Goal: Information Seeking & Learning: Learn about a topic

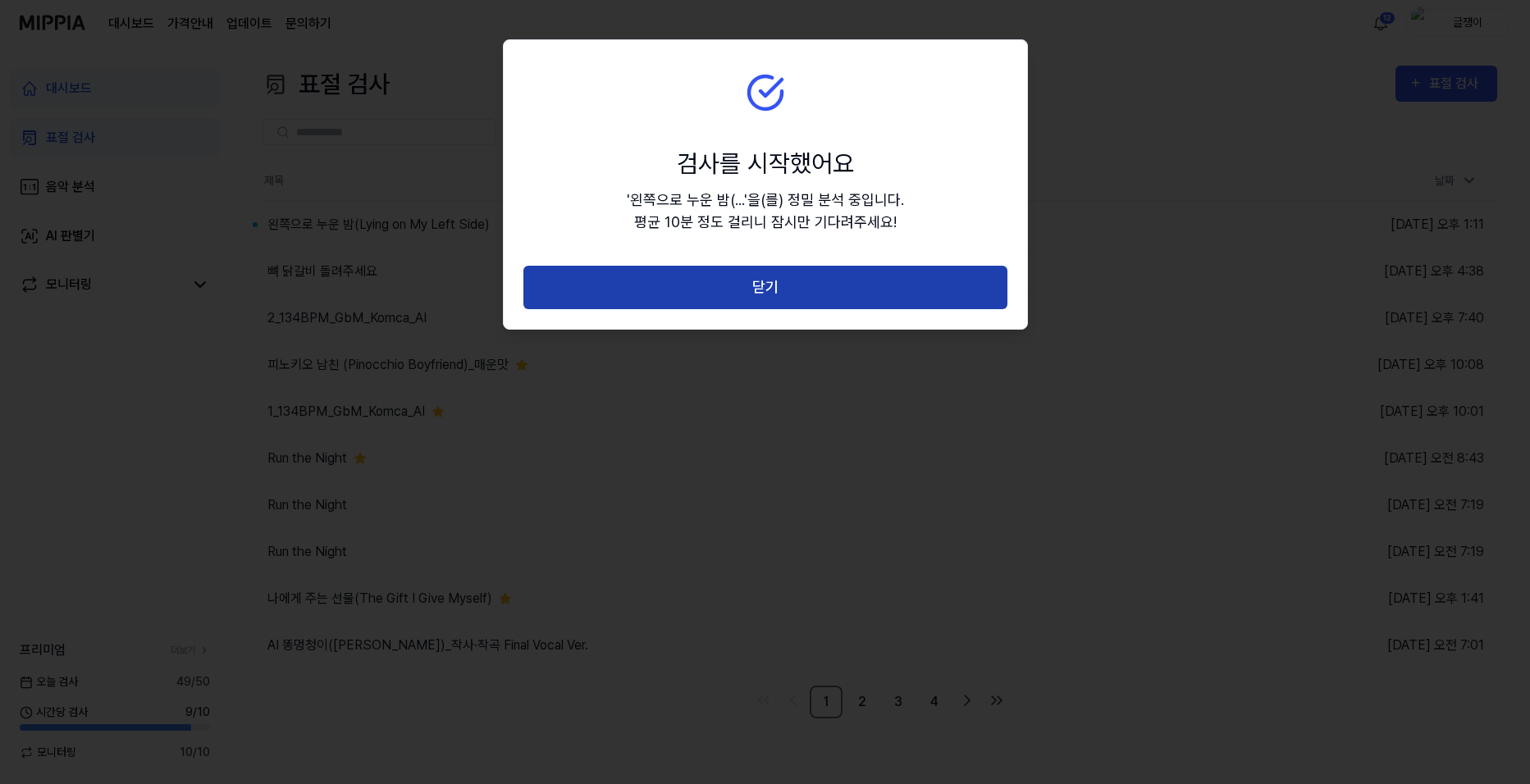
click at [714, 282] on button "닫기" at bounding box center [765, 287] width 484 height 43
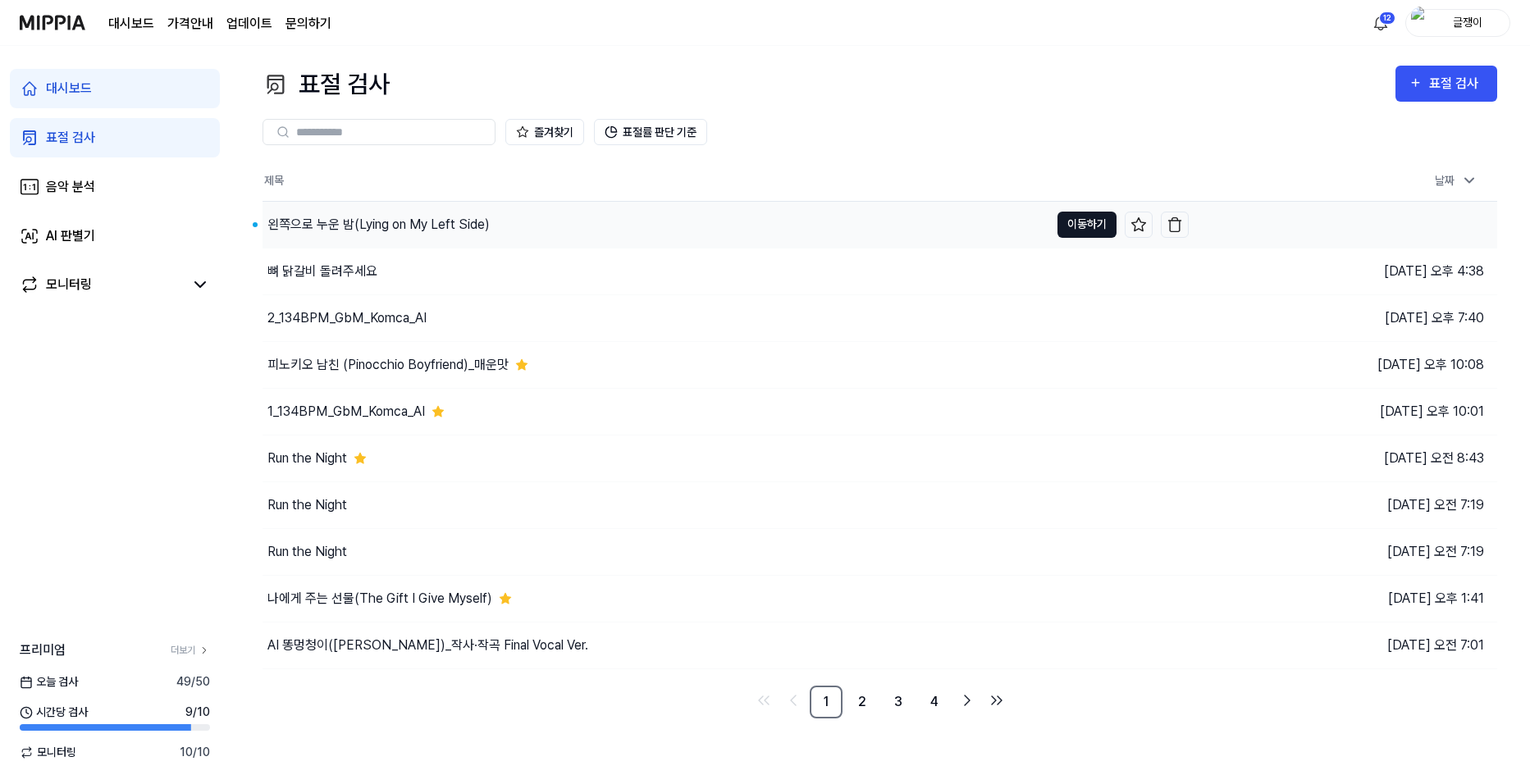
click at [1072, 218] on button "이동하기" at bounding box center [1087, 224] width 59 height 26
click at [1141, 219] on icon at bounding box center [1138, 225] width 17 height 17
click at [1071, 457] on button "이동하기" at bounding box center [1087, 457] width 59 height 26
click at [1068, 212] on button "이동하기" at bounding box center [1087, 224] width 59 height 26
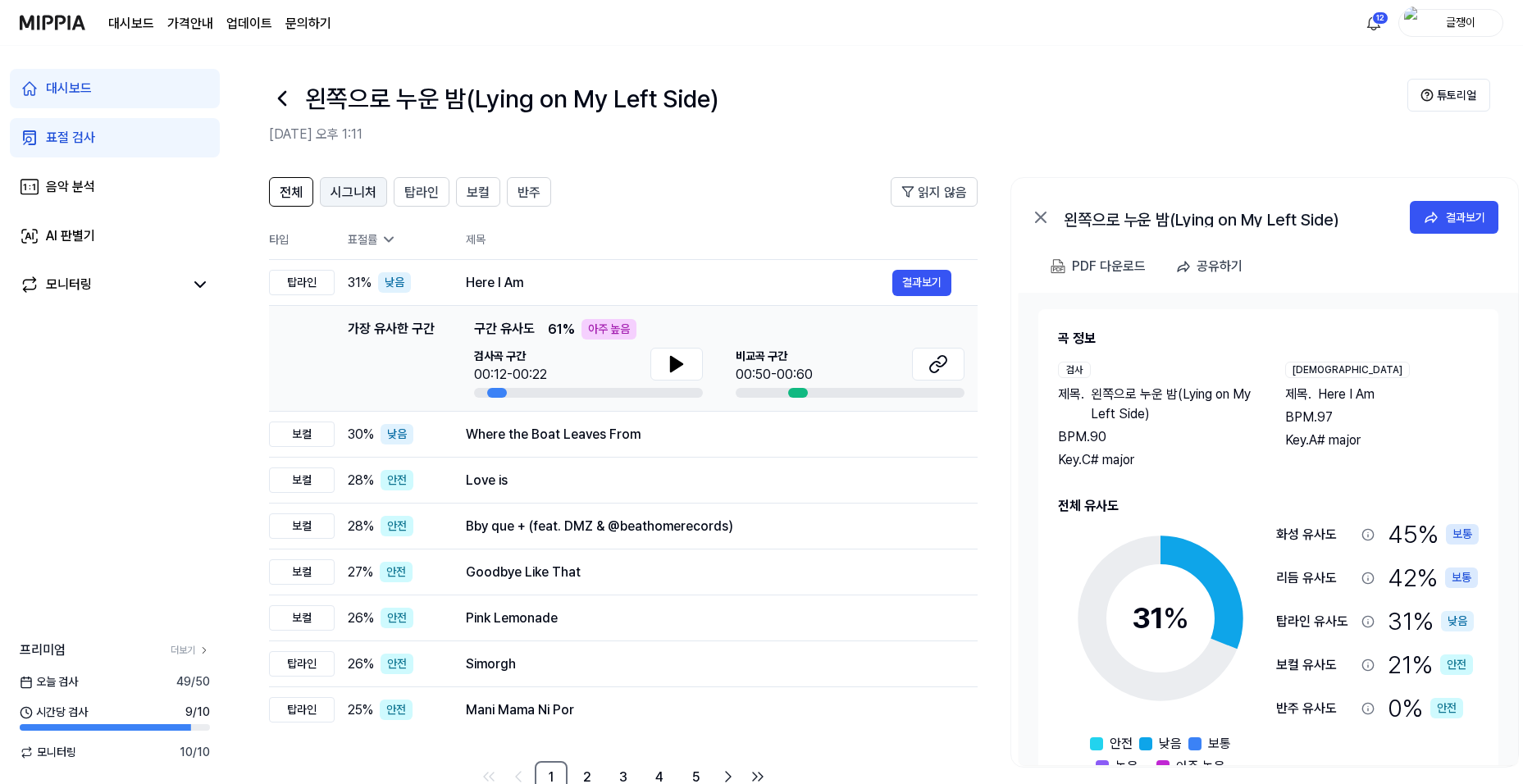
click at [352, 195] on span "시그니처" at bounding box center [353, 193] width 46 height 20
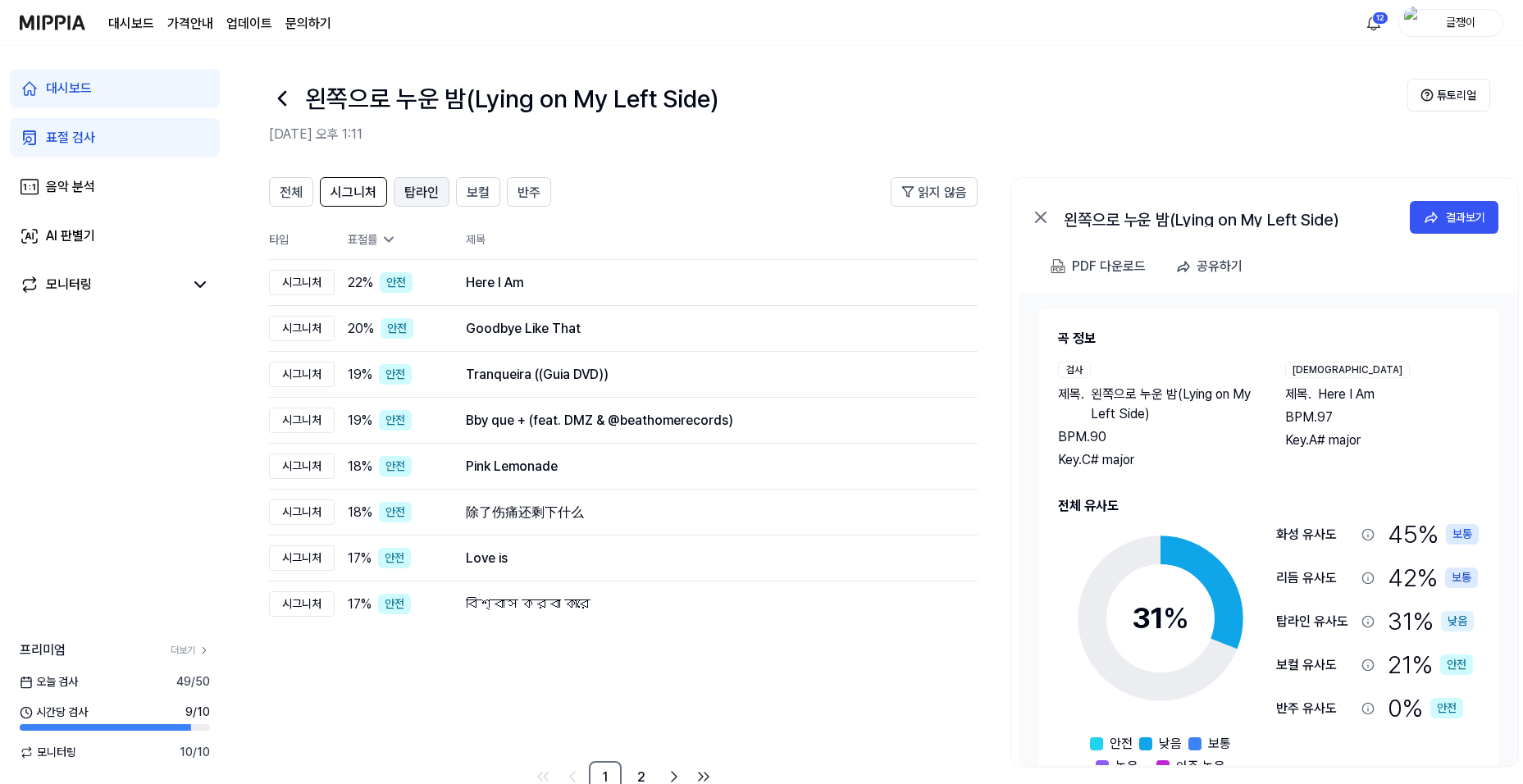
click at [418, 190] on span "탑라인" at bounding box center [421, 193] width 34 height 20
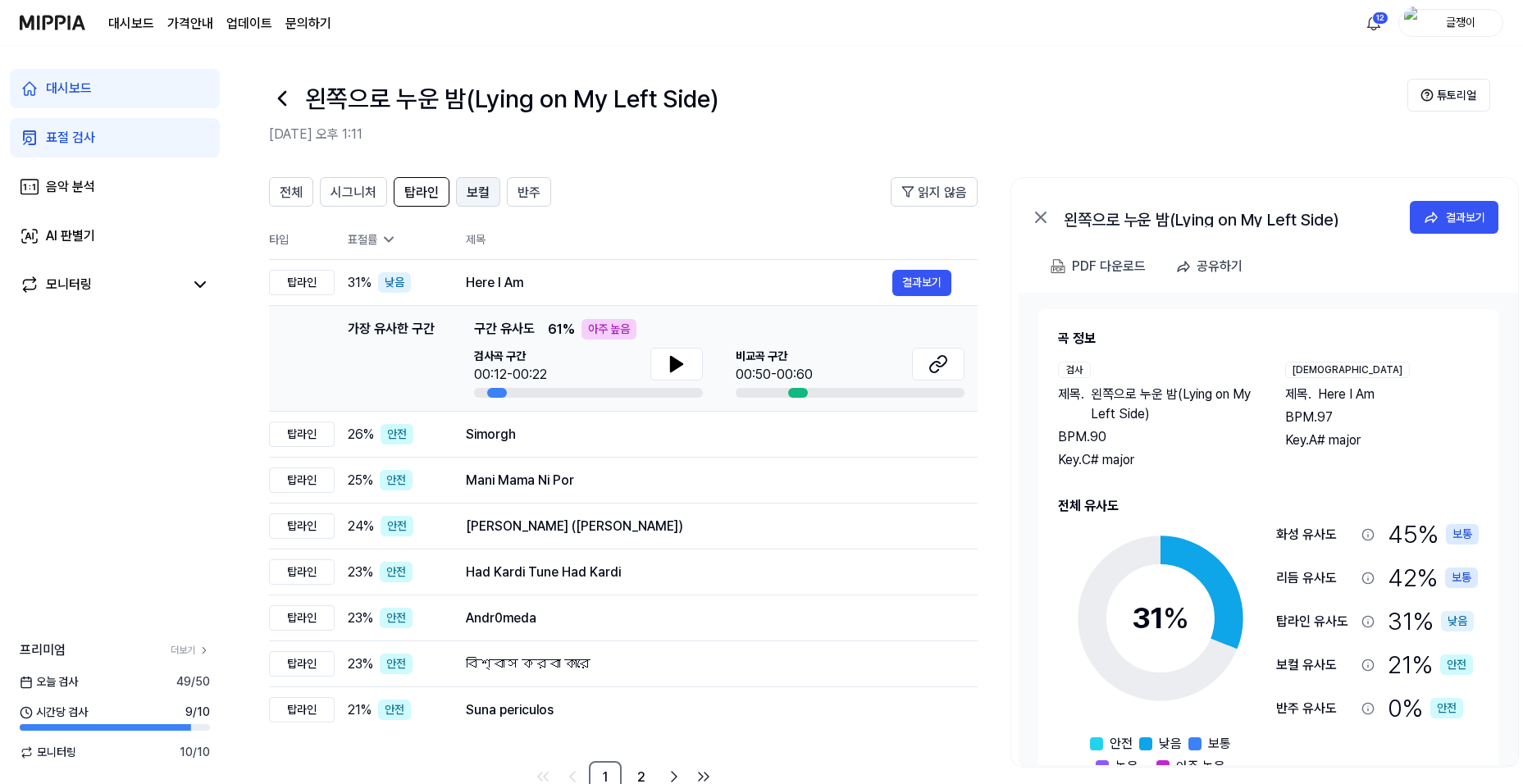
click at [479, 191] on span "보컬" at bounding box center [478, 193] width 23 height 20
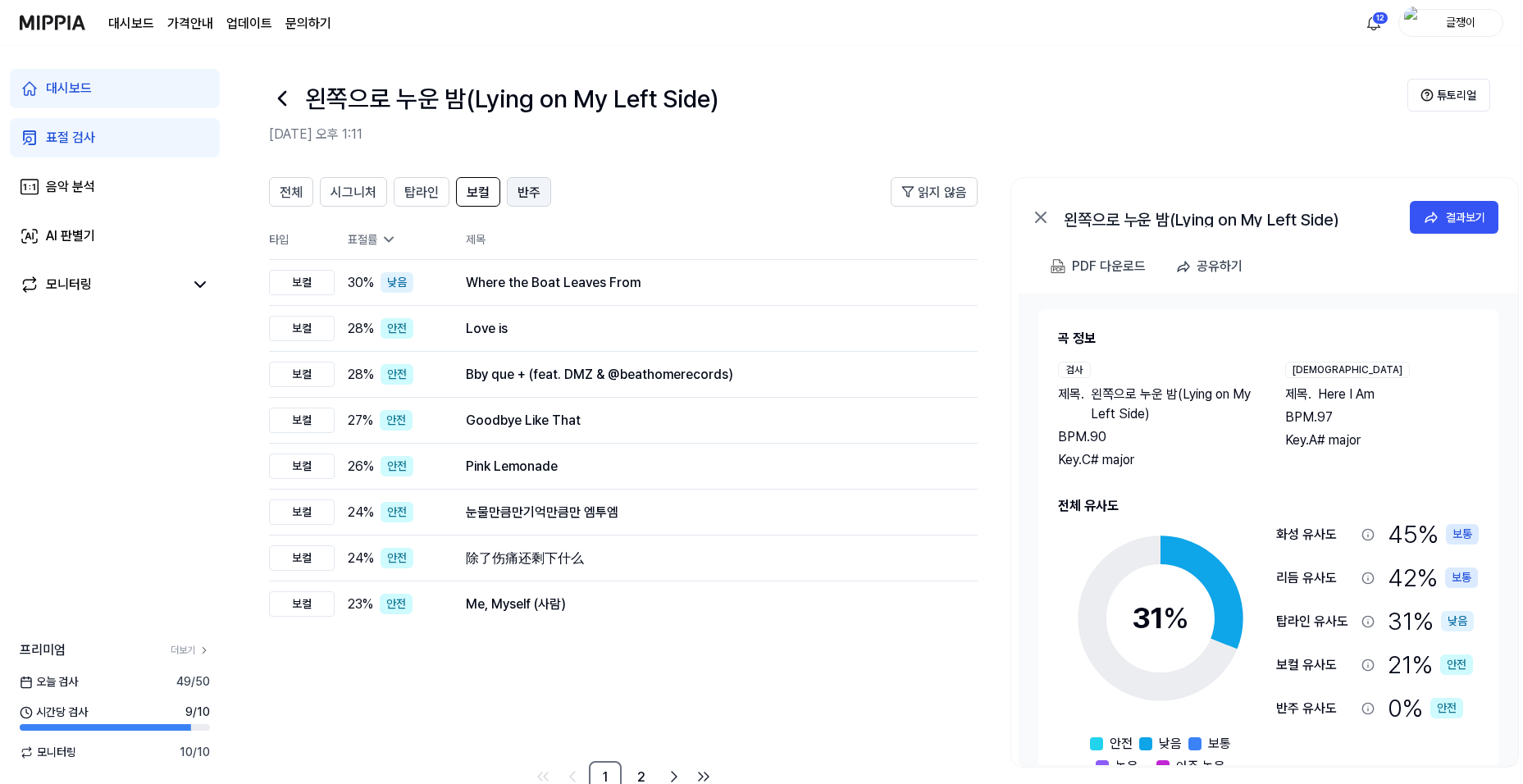
click at [532, 187] on span "반주" at bounding box center [529, 193] width 23 height 20
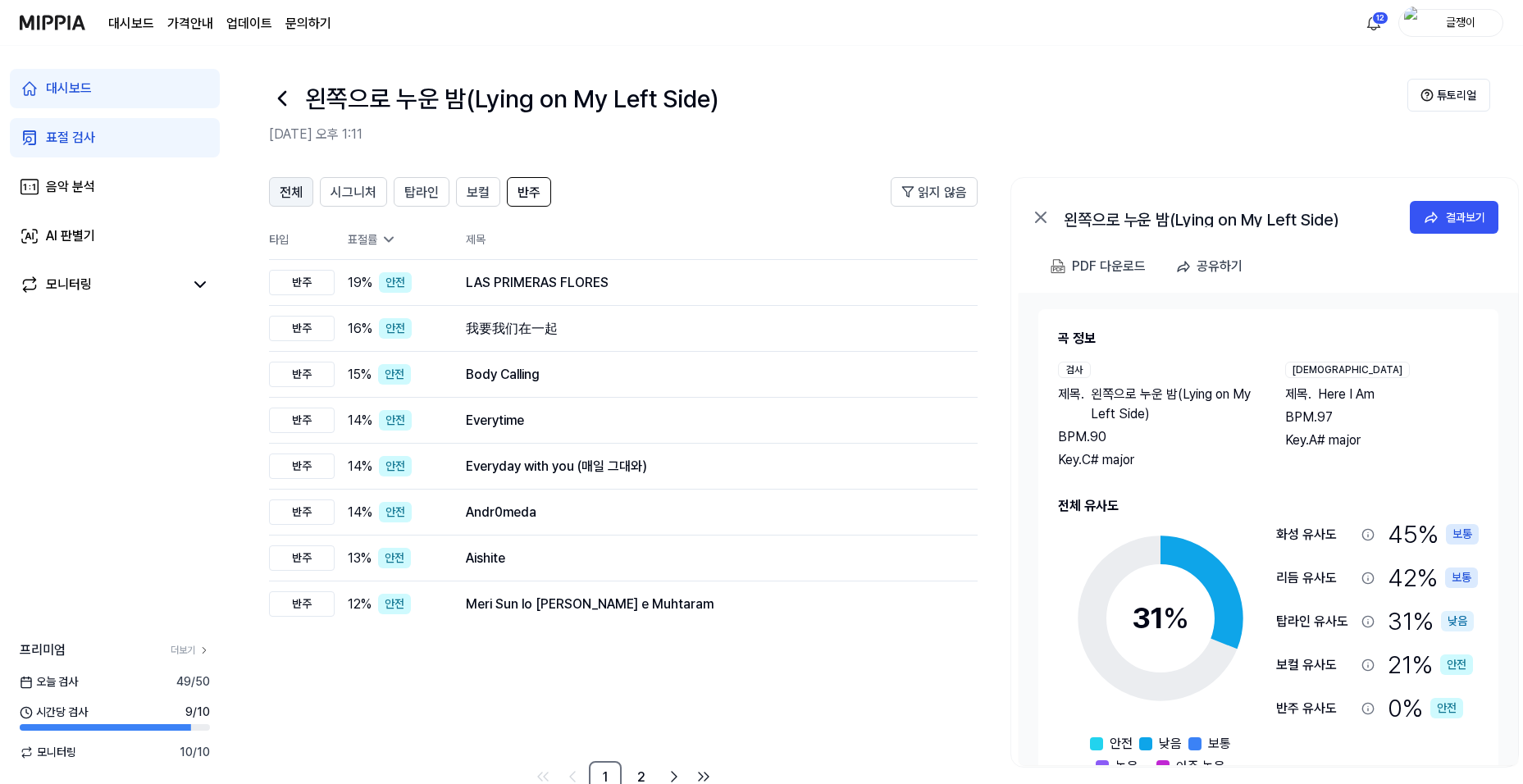
click at [277, 186] on button "전체" at bounding box center [291, 192] width 44 height 29
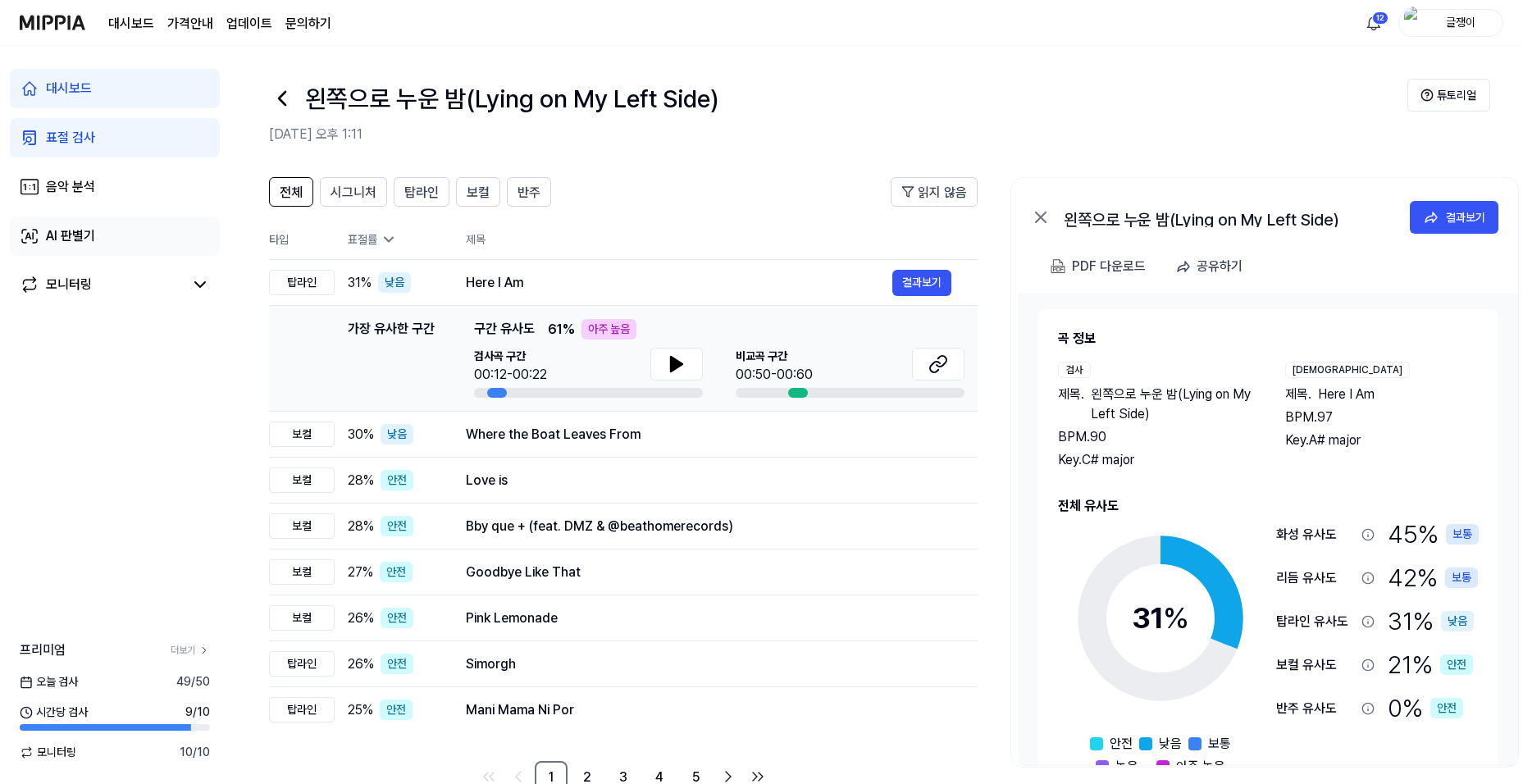
click at [76, 237] on div "AI 판별기" at bounding box center [70, 237] width 49 height 20
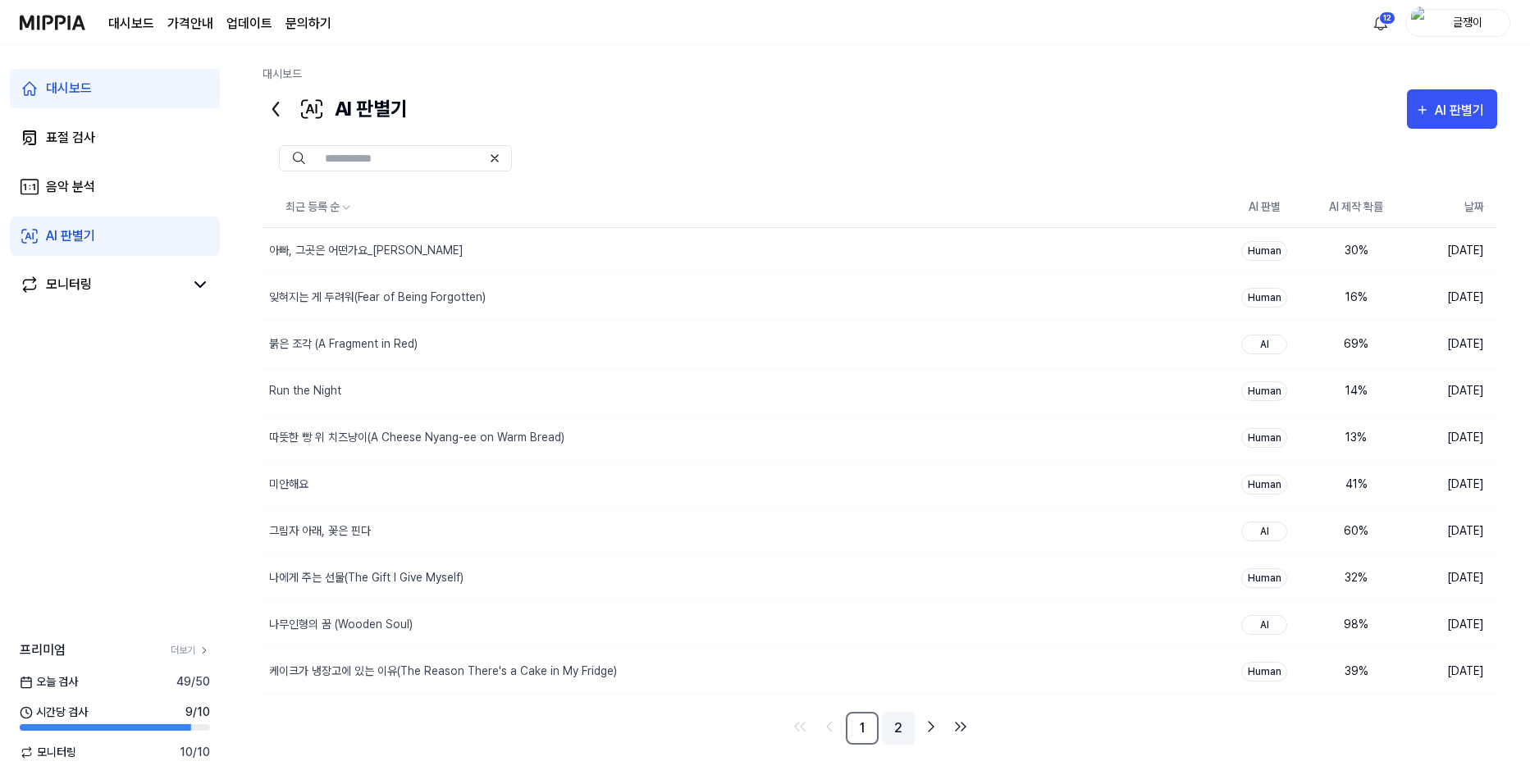
click at [900, 727] on link "2" at bounding box center [898, 727] width 32 height 32
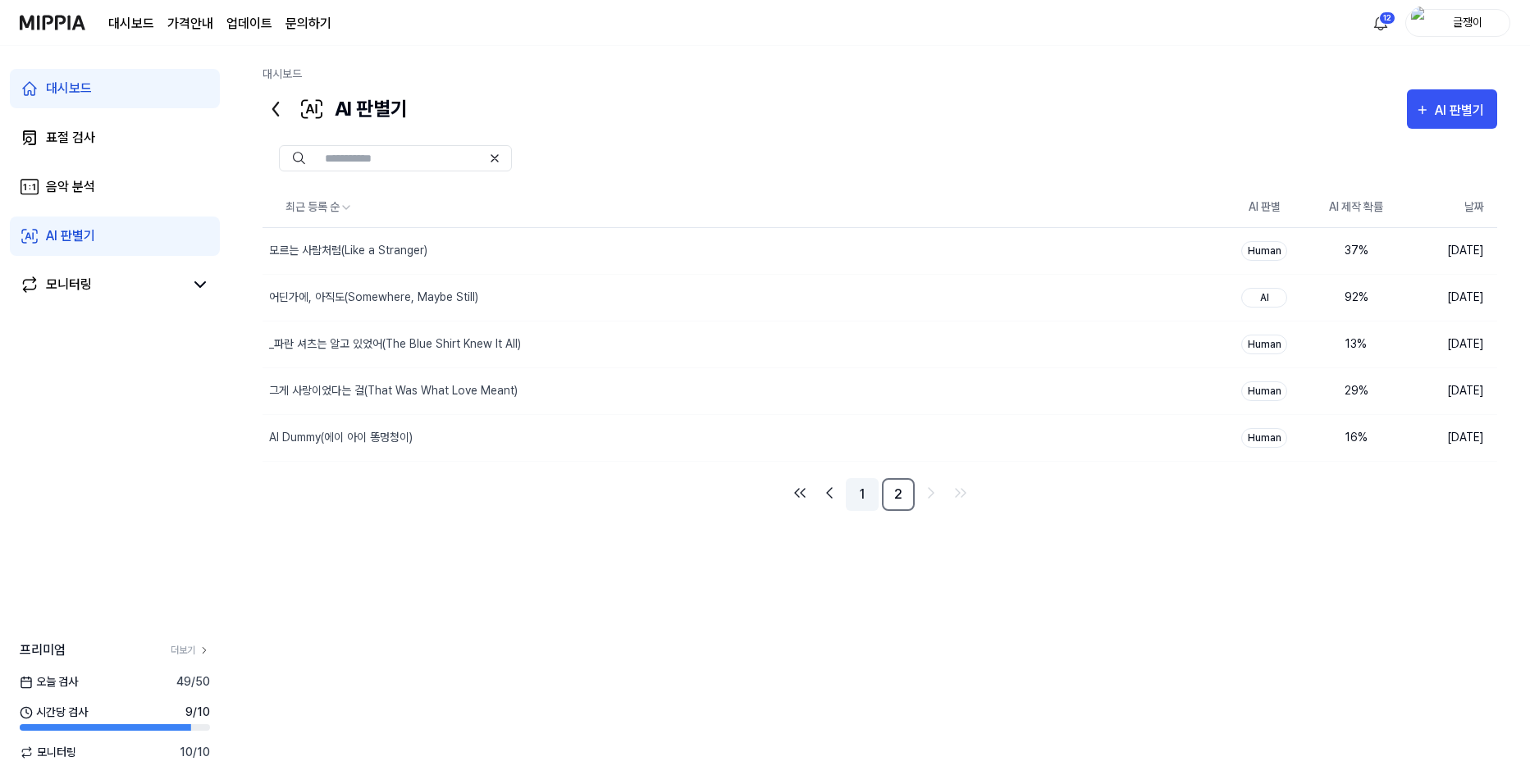
click at [862, 487] on link "1" at bounding box center [862, 494] width 32 height 32
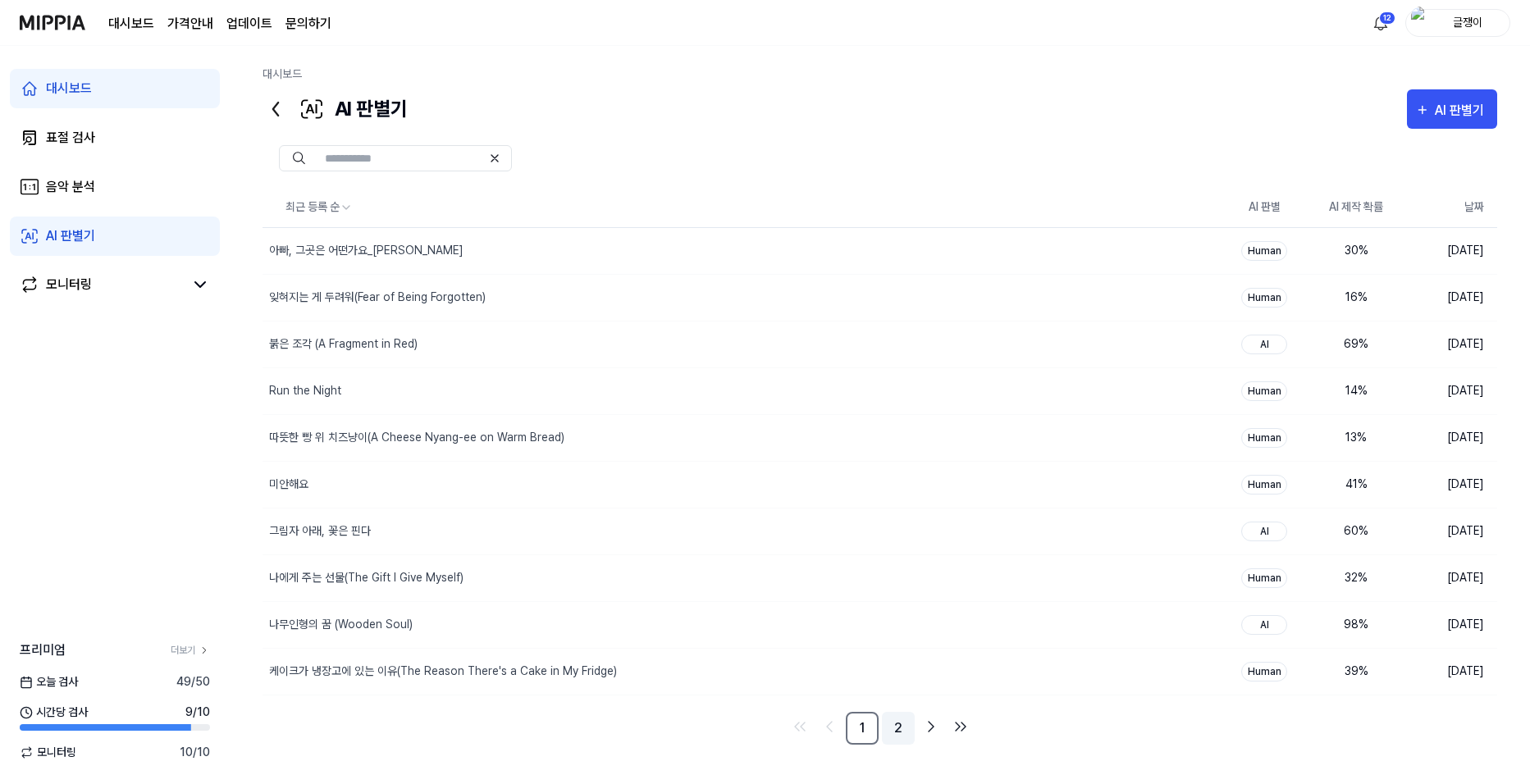
click at [885, 735] on link "2" at bounding box center [898, 727] width 32 height 32
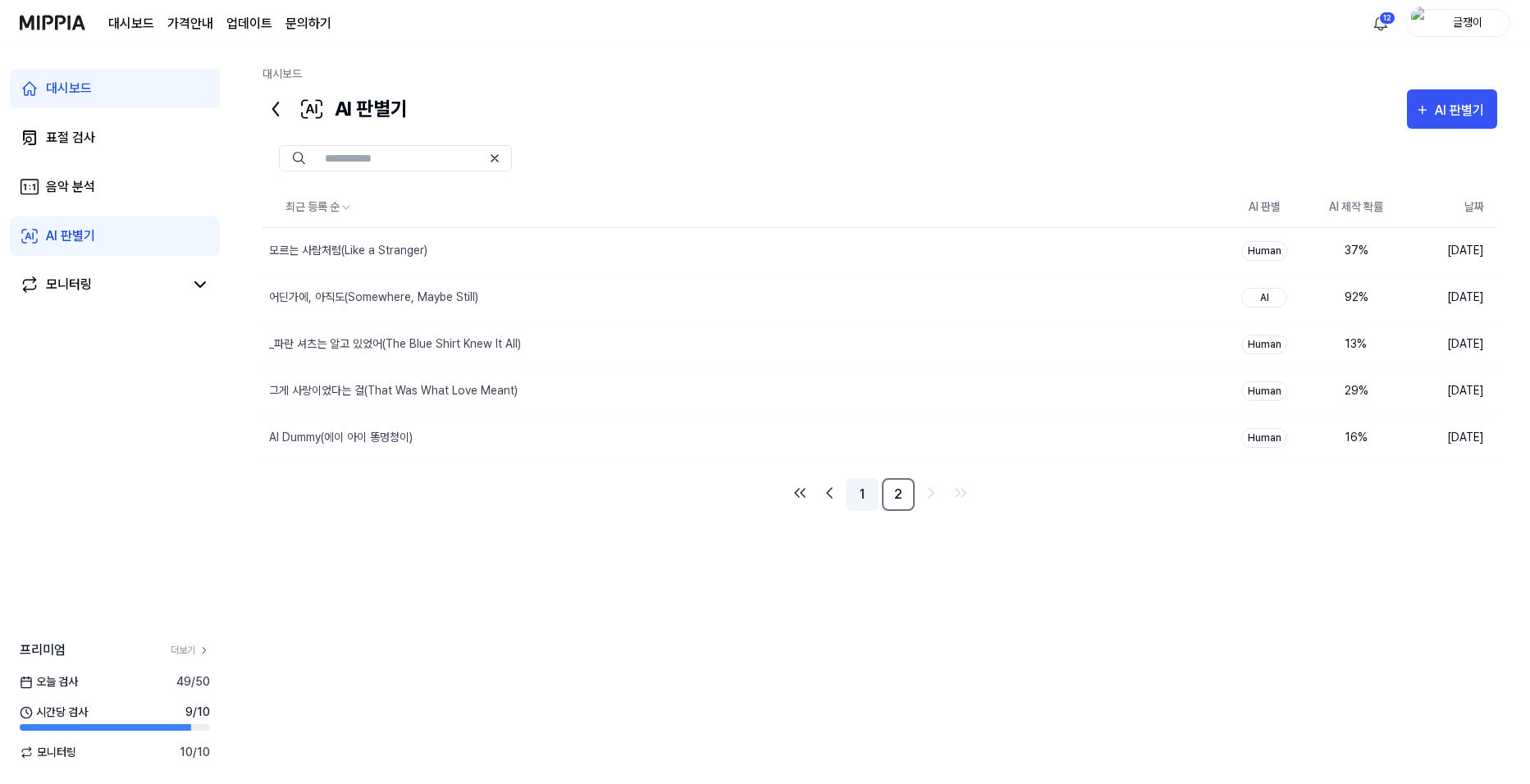
click at [858, 493] on link "1" at bounding box center [862, 494] width 32 height 32
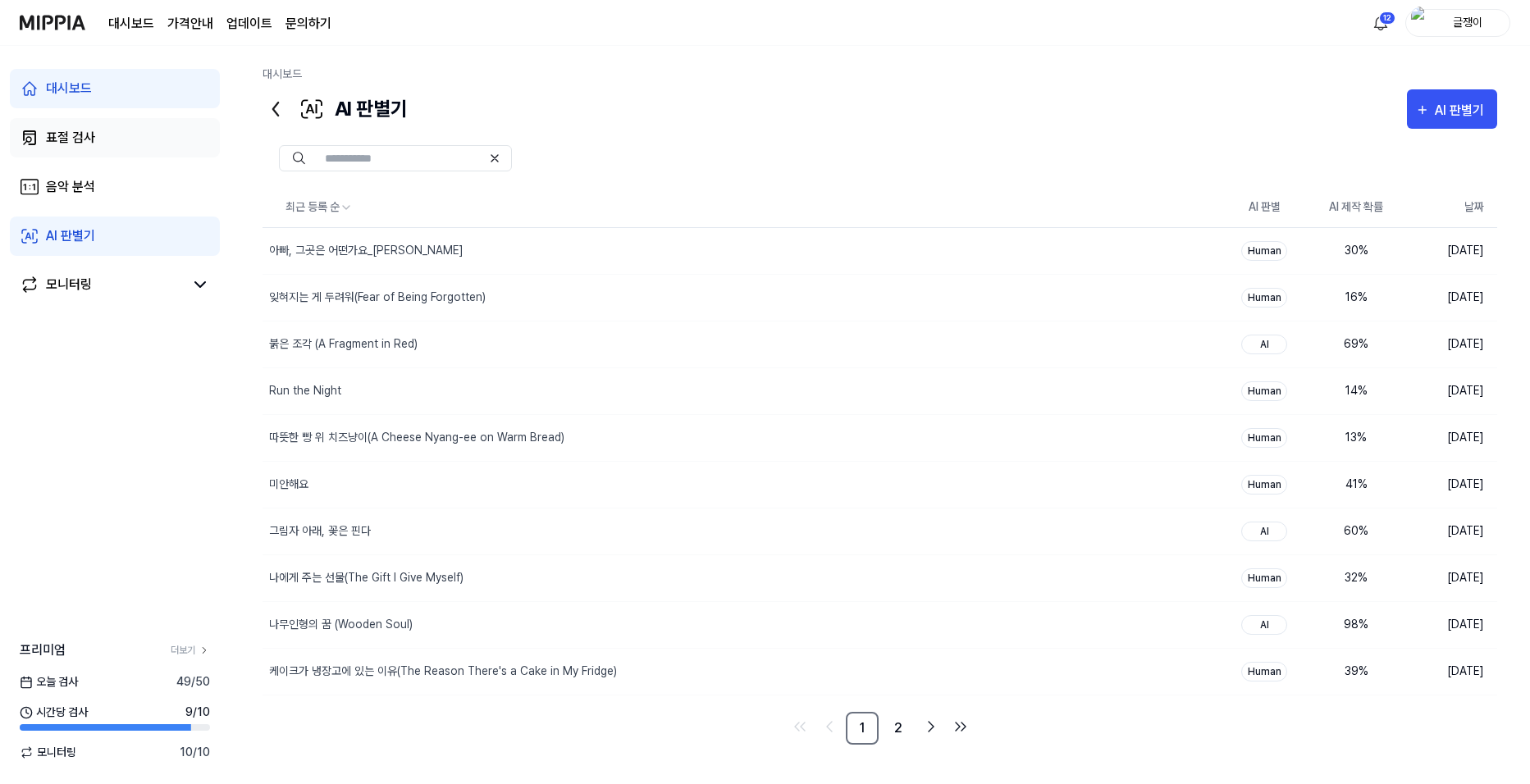
click at [64, 136] on div "표절 검사" at bounding box center [70, 138] width 49 height 20
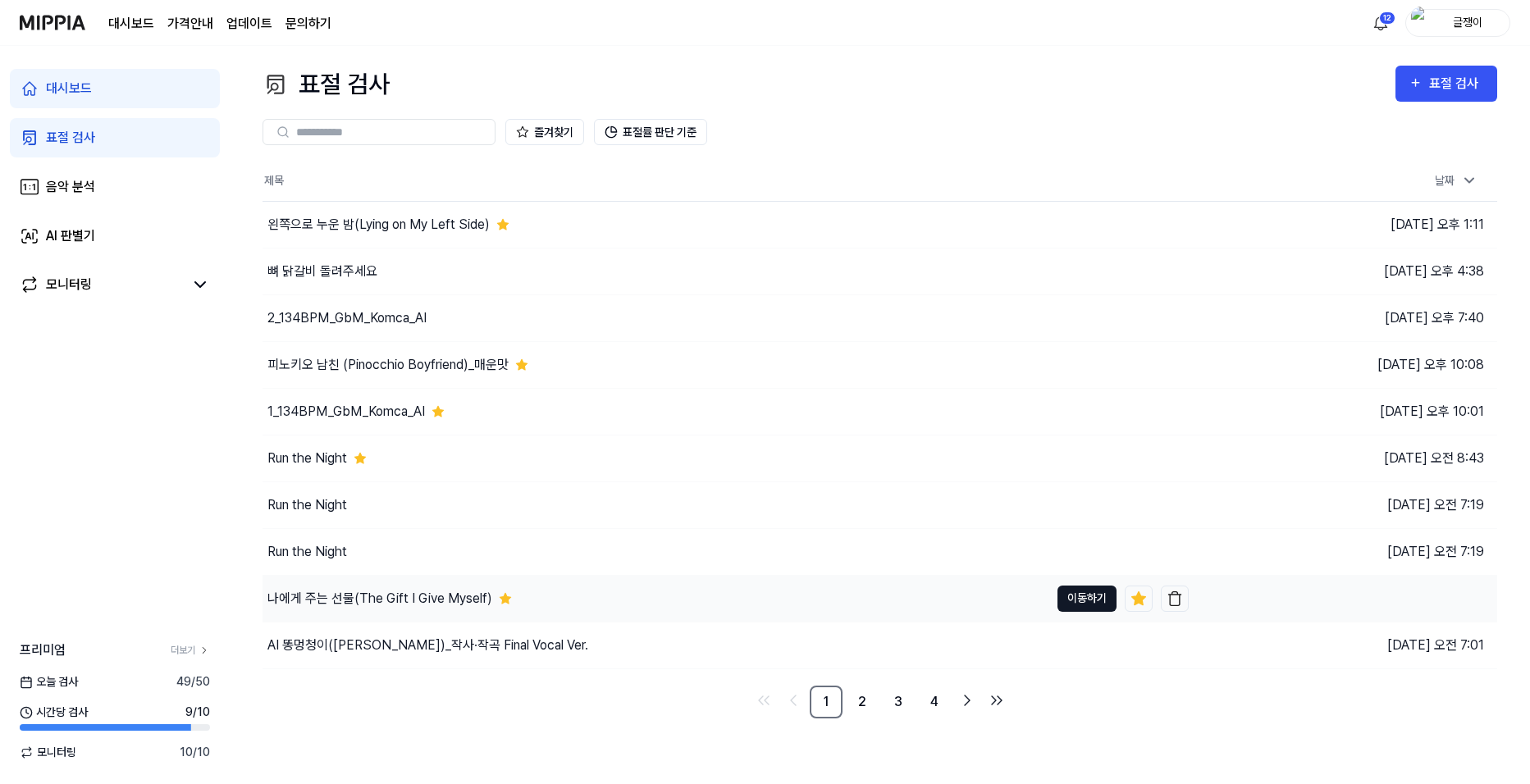
click at [1074, 591] on button "이동하기" at bounding box center [1087, 598] width 59 height 26
